Goal: Find specific page/section: Find specific page/section

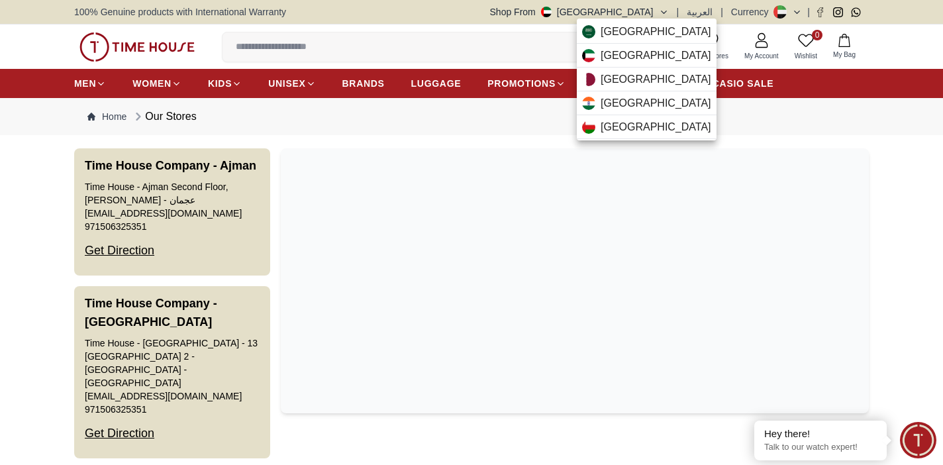
click at [563, 195] on div at bounding box center [471, 232] width 943 height 465
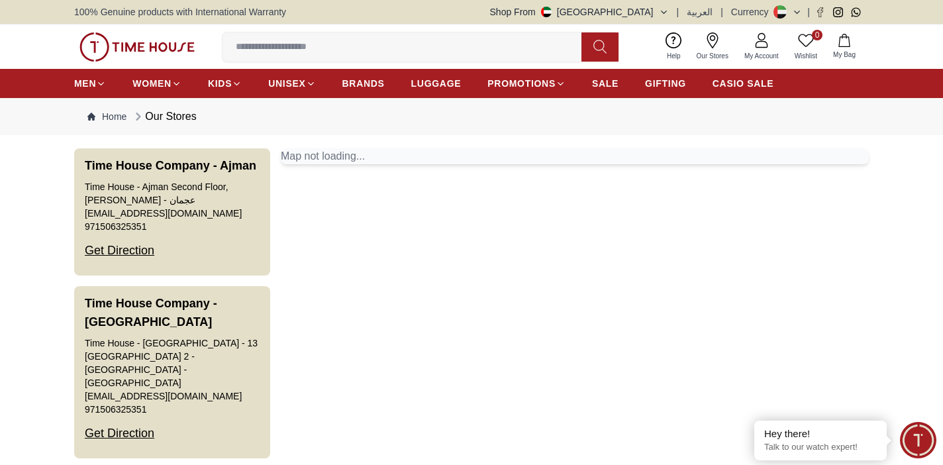
click at [666, 13] on icon "button" at bounding box center [664, 12] width 10 height 10
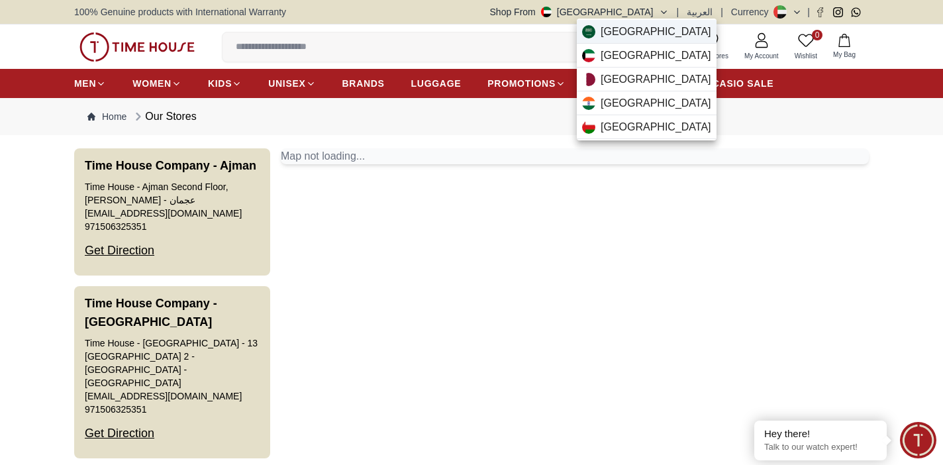
click at [643, 31] on span "[GEOGRAPHIC_DATA]" at bounding box center [656, 32] width 111 height 16
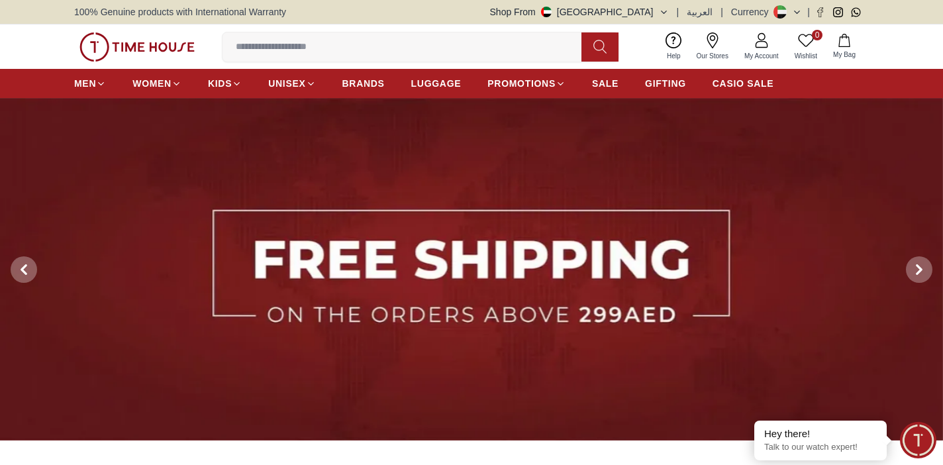
click at [718, 41] on icon at bounding box center [713, 40] width 16 height 16
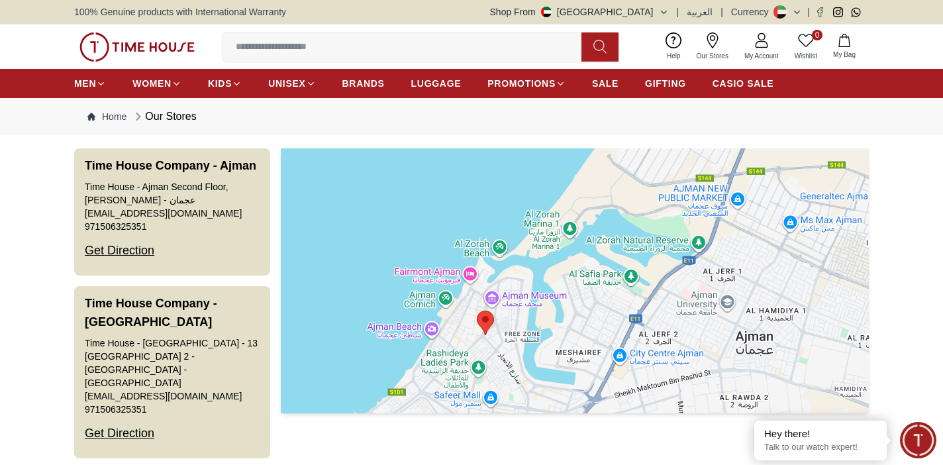
scroll to position [30, 0]
